Goal: Task Accomplishment & Management: Use online tool/utility

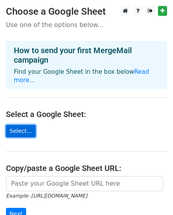
click at [24, 125] on link "Select..." at bounding box center [21, 131] width 30 height 12
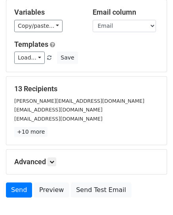
scroll to position [79, 0]
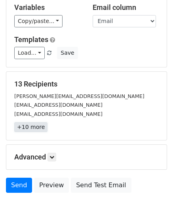
click at [38, 130] on link "+10 more" at bounding box center [30, 127] width 33 height 10
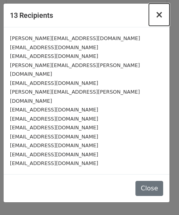
click at [161, 15] on span "×" at bounding box center [160, 14] width 8 height 11
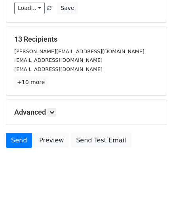
scroll to position [125, 0]
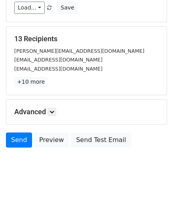
click at [58, 112] on h5 "Advanced" at bounding box center [86, 112] width 145 height 9
click at [54, 112] on icon at bounding box center [52, 112] width 5 height 5
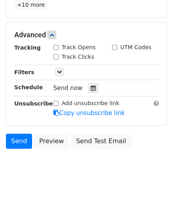
scroll to position [202, 0]
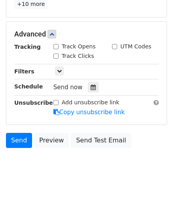
click at [57, 48] on input "Track Opens" at bounding box center [56, 46] width 5 height 5
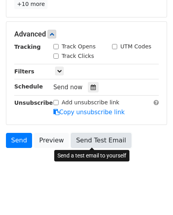
click at [91, 135] on link "Send Test Email" at bounding box center [101, 140] width 60 height 15
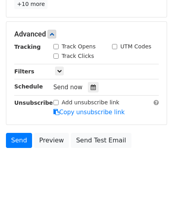
click at [56, 50] on div "Track Opens" at bounding box center [75, 46] width 42 height 8
click at [56, 47] on input "Track Opens" at bounding box center [56, 46] width 5 height 5
checkbox input "true"
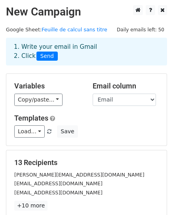
scroll to position [0, 0]
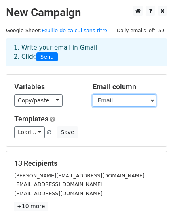
click at [140, 99] on select "Nom Email Cabinet" at bounding box center [125, 100] width 64 height 12
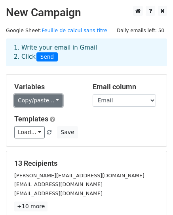
click at [53, 103] on link "Copy/paste..." at bounding box center [38, 100] width 48 height 12
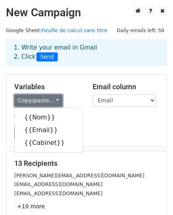
click at [53, 103] on link "Copy/paste..." at bounding box center [38, 100] width 48 height 12
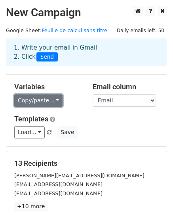
click at [43, 96] on link "Copy/paste..." at bounding box center [38, 100] width 48 height 12
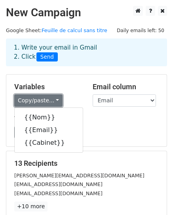
click at [43, 96] on link "Copy/paste..." at bounding box center [38, 100] width 48 height 12
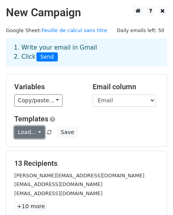
click at [29, 130] on link "Load..." at bounding box center [29, 132] width 31 height 12
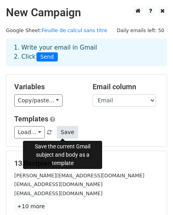
click at [66, 132] on button "Save" at bounding box center [67, 132] width 21 height 12
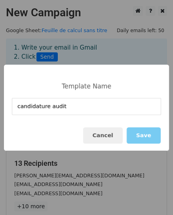
type input "candidature audit"
click at [150, 140] on button "Save" at bounding box center [144, 135] width 34 height 16
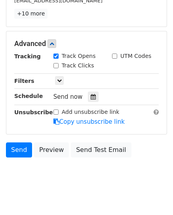
scroll to position [202, 0]
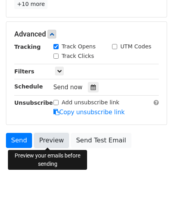
click at [41, 140] on link "Preview" at bounding box center [51, 140] width 35 height 15
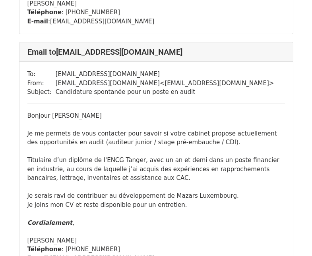
scroll to position [278, 0]
